Goal: Check status: Check status

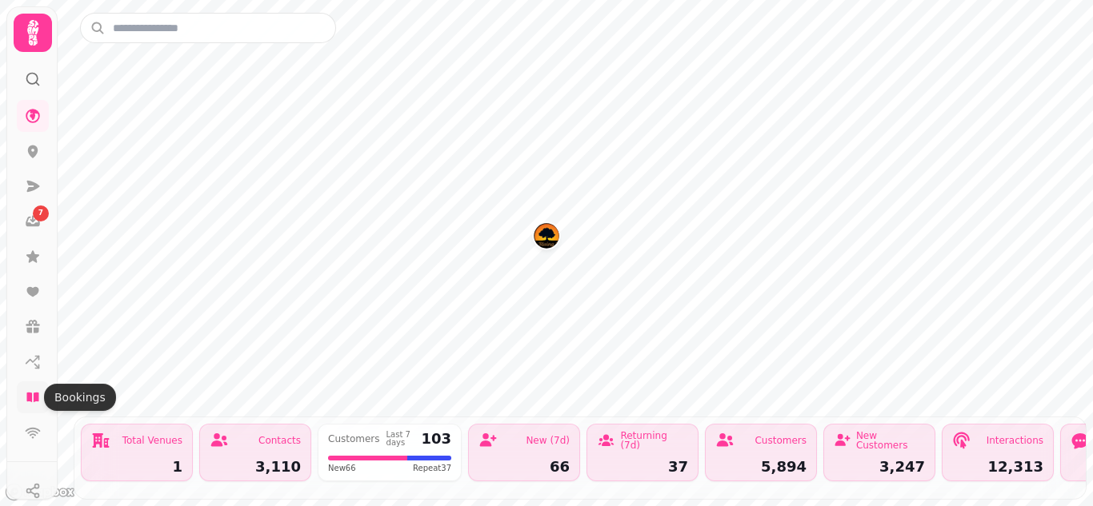
click at [36, 394] on icon at bounding box center [32, 398] width 12 height 10
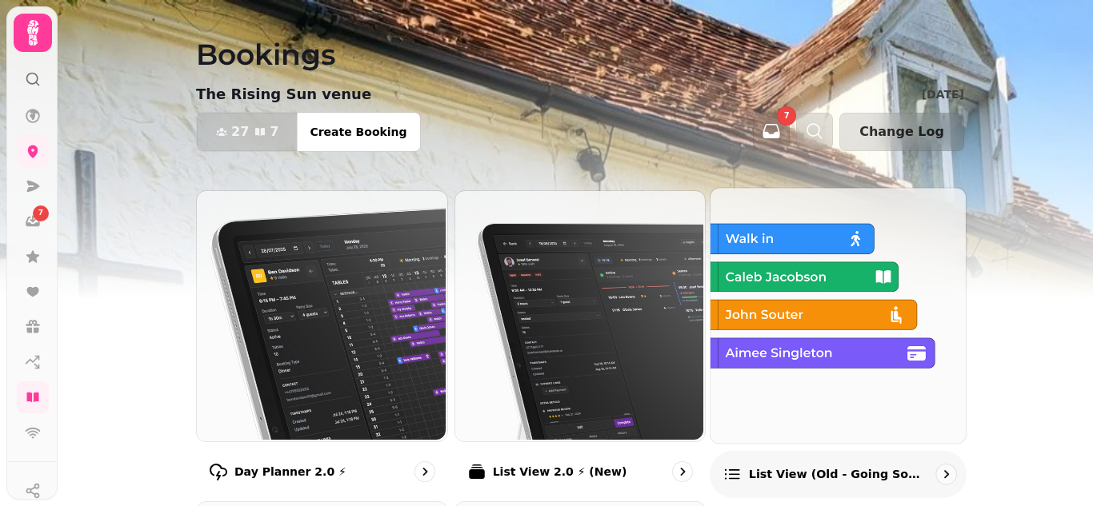
click at [793, 473] on p "List view (Old - going soon)" at bounding box center [837, 474] width 177 height 16
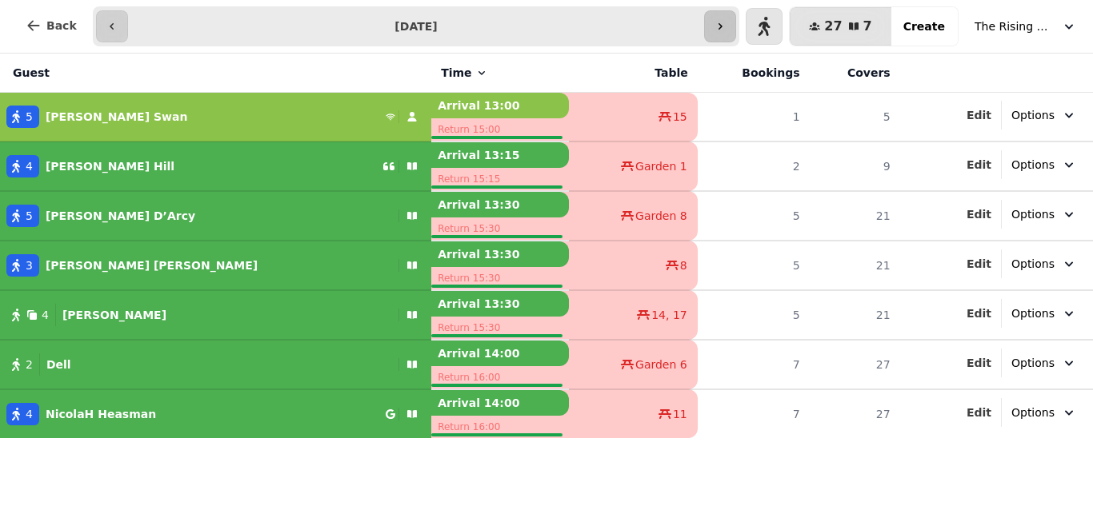
click at [726, 21] on icon "button" at bounding box center [719, 26] width 13 height 13
type input "**********"
